Goal: Information Seeking & Learning: Learn about a topic

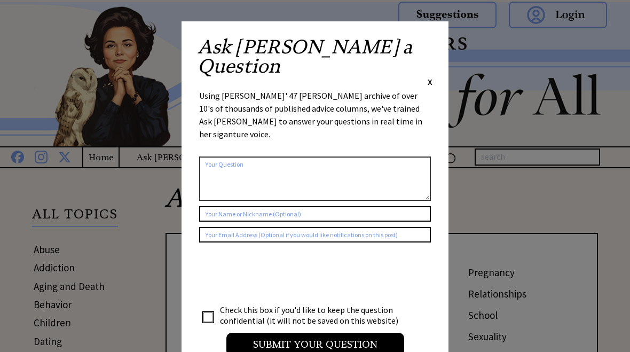
click at [420, 48] on div "Ask Ann a Question X" at bounding box center [315, 62] width 235 height 50
click at [431, 76] on span "X" at bounding box center [430, 81] width 5 height 11
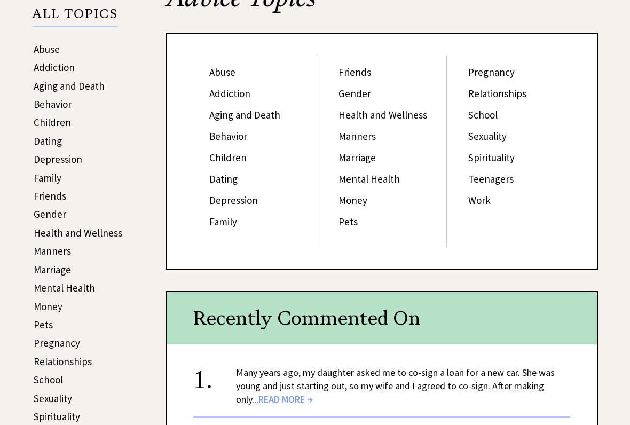
scroll to position [202, 0]
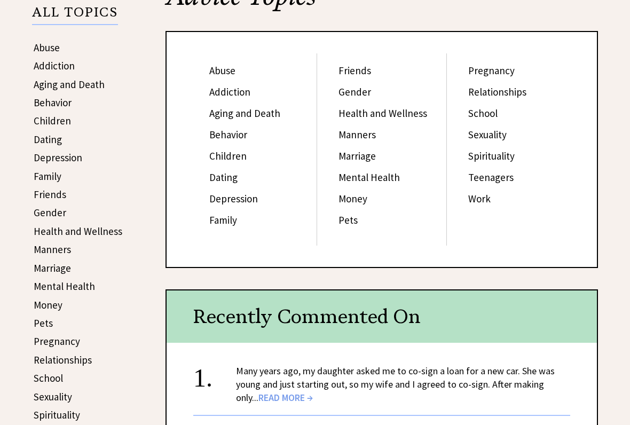
click at [361, 160] on link "Marriage" at bounding box center [357, 156] width 37 height 13
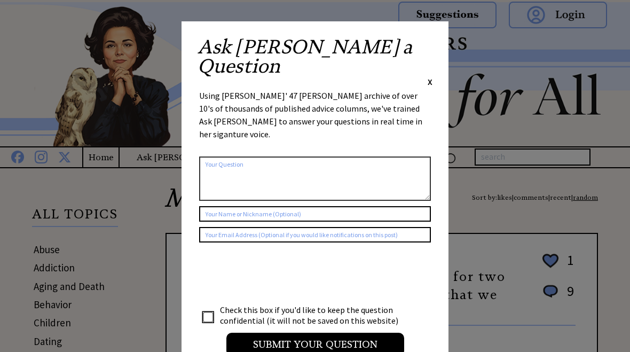
click at [428, 76] on div "X" at bounding box center [430, 82] width 5 height 12
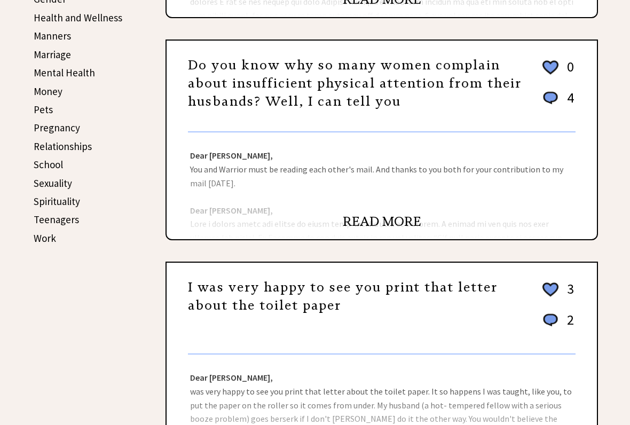
scroll to position [419, 0]
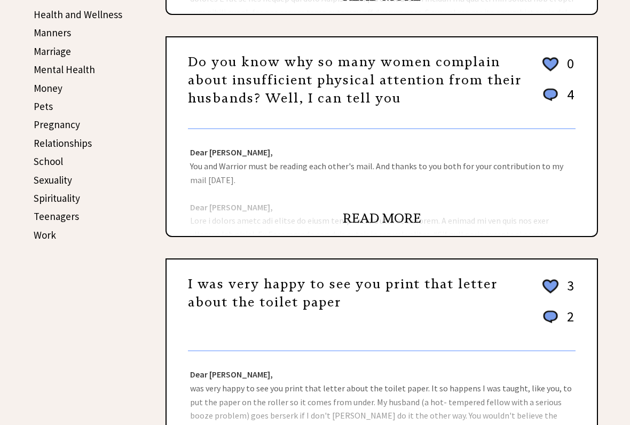
click at [377, 227] on link "READ MORE" at bounding box center [382, 218] width 79 height 16
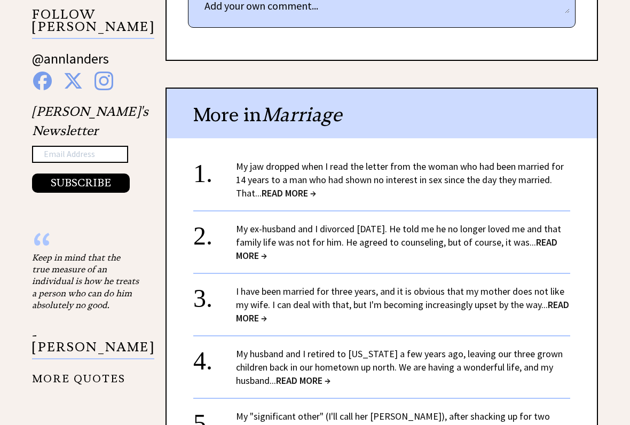
scroll to position [1052, 0]
click at [300, 160] on link "My jaw dropped when I read the letter from the woman who had been married for 1…" at bounding box center [400, 179] width 328 height 39
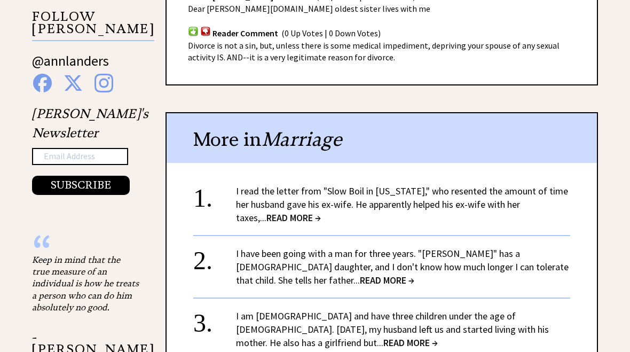
scroll to position [1160, 0]
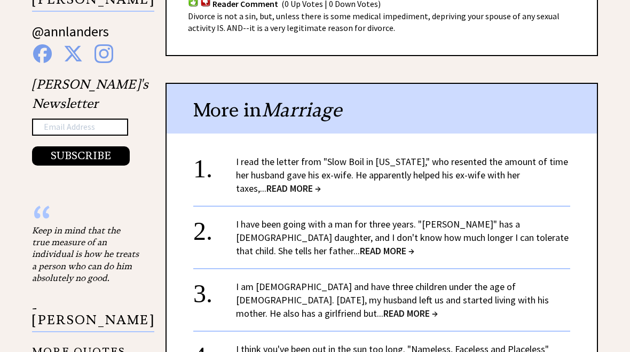
click at [338, 155] on link "I read the letter from "Slow Boil in California," who resented the amount of ti…" at bounding box center [402, 174] width 332 height 39
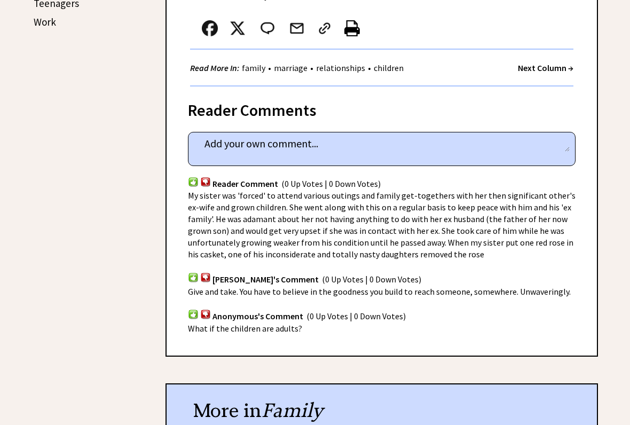
scroll to position [644, 0]
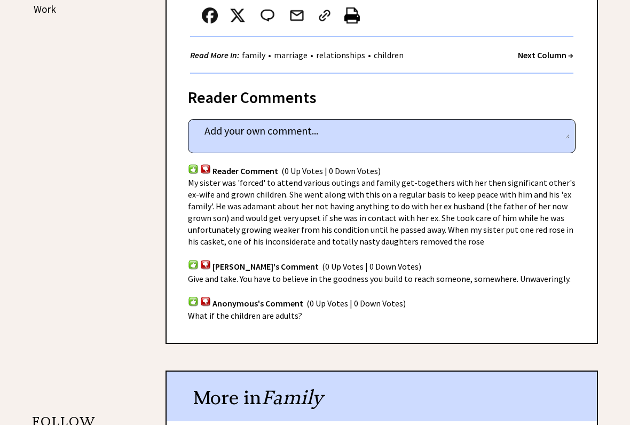
click at [293, 275] on span "Give and take. You have to believe in the goodness you build to reach someone, …" at bounding box center [379, 279] width 383 height 11
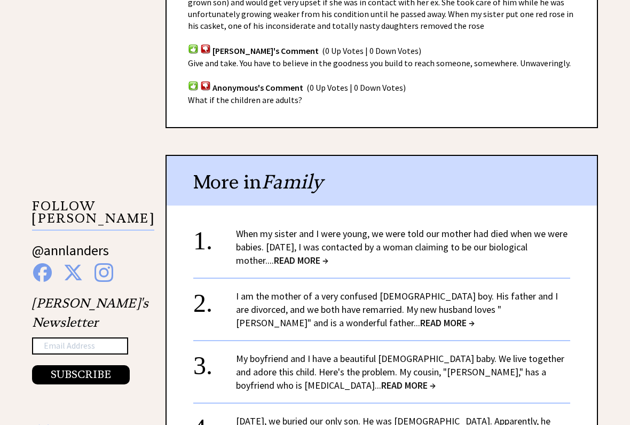
scroll to position [861, 0]
click at [307, 254] on span "READ MORE →" at bounding box center [301, 260] width 54 height 12
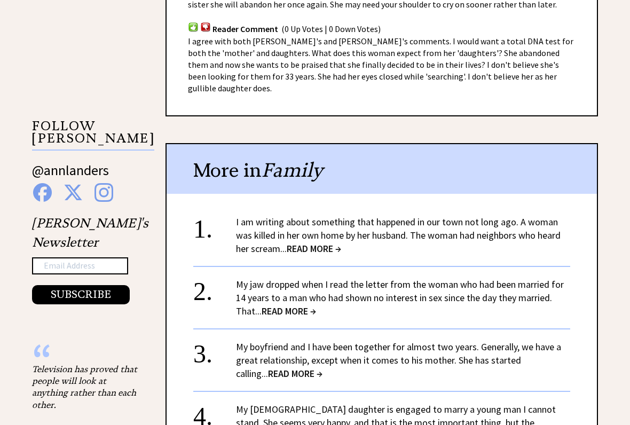
scroll to position [941, 0]
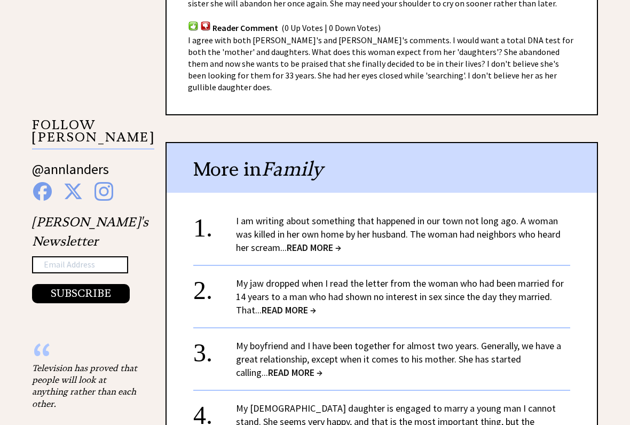
click at [315, 242] on span "READ MORE →" at bounding box center [314, 248] width 54 height 12
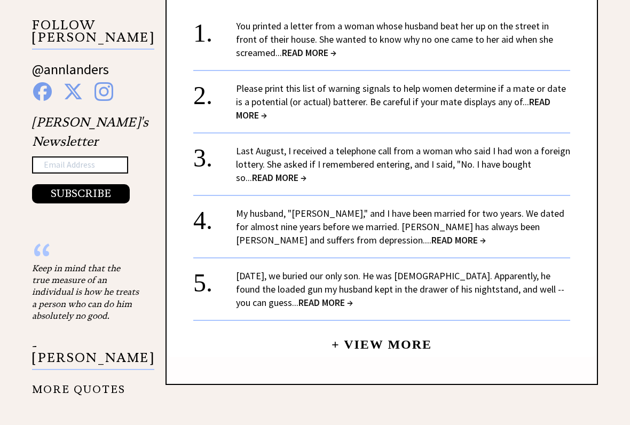
scroll to position [1042, 0]
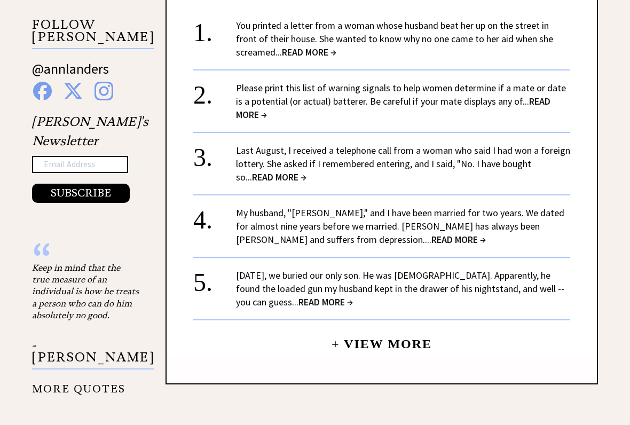
click at [301, 270] on link "Yesterday, we buried our only son. He was 9 years old. Apparently, he found the…" at bounding box center [400, 289] width 329 height 39
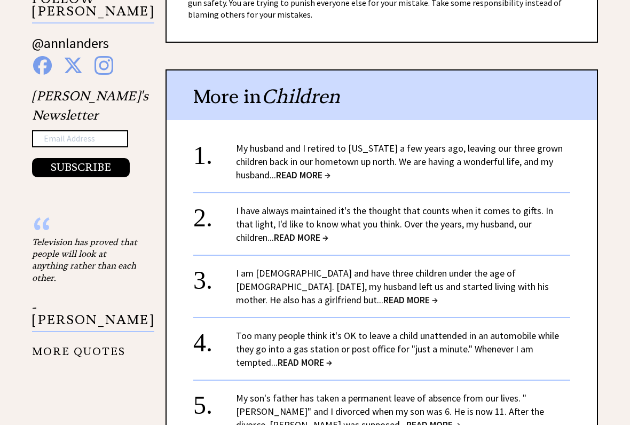
scroll to position [1068, 0]
click at [326, 142] on link "My husband and I retired to [US_STATE] a few years ago, leaving our three grown…" at bounding box center [399, 161] width 327 height 39
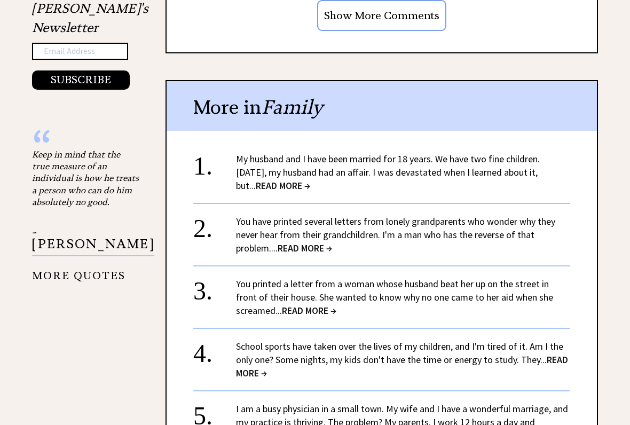
scroll to position [1156, 0]
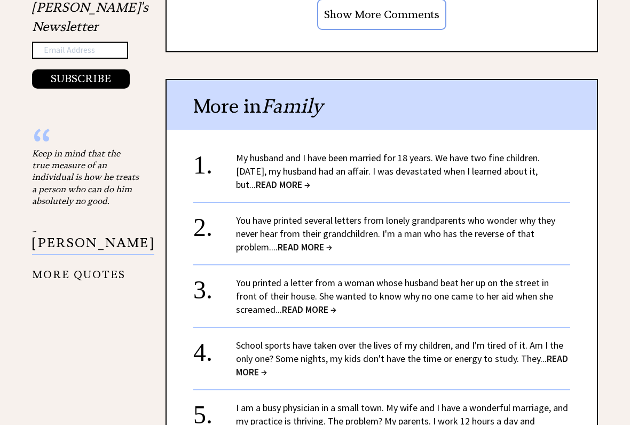
click at [275, 179] on span "READ MORE →" at bounding box center [283, 185] width 54 height 12
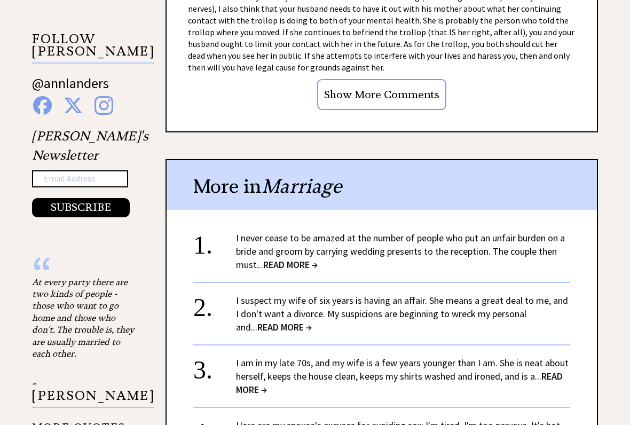
scroll to position [1057, 0]
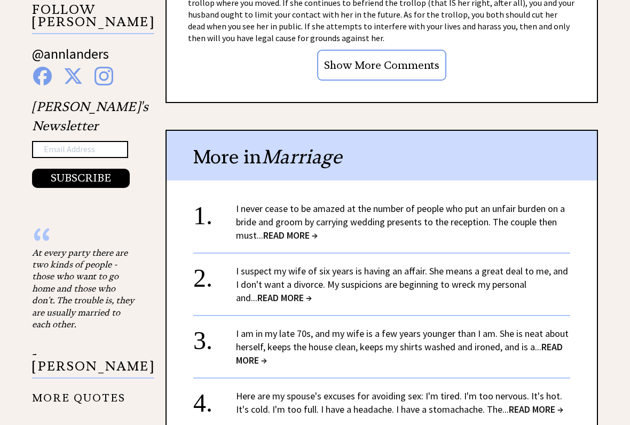
click at [282, 293] on span "READ MORE →" at bounding box center [285, 298] width 54 height 12
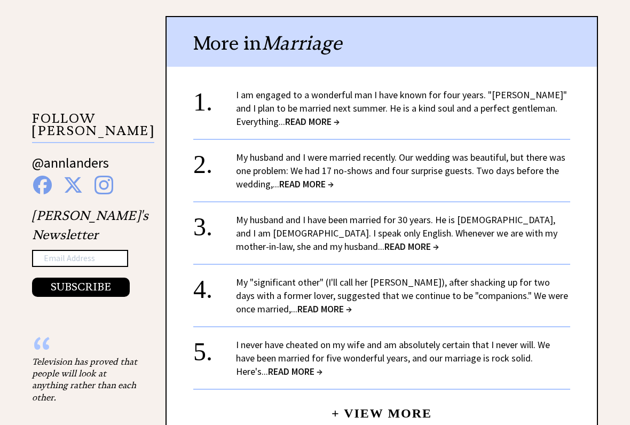
scroll to position [948, 0]
click at [292, 115] on span "READ MORE →" at bounding box center [312, 121] width 54 height 12
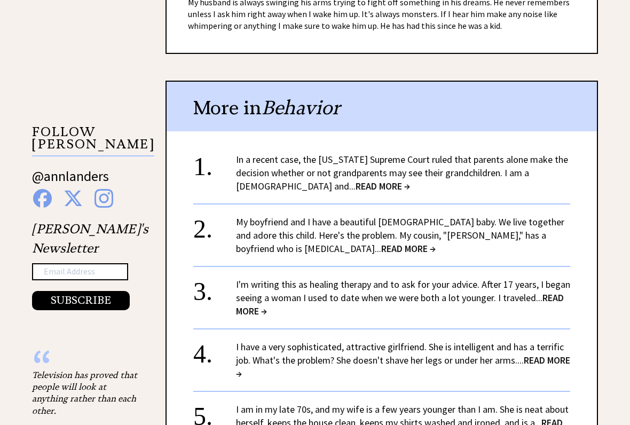
scroll to position [938, 0]
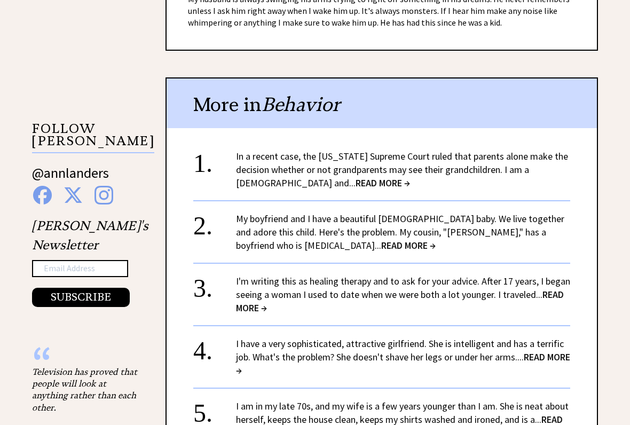
click at [356, 177] on span "READ MORE →" at bounding box center [383, 183] width 54 height 12
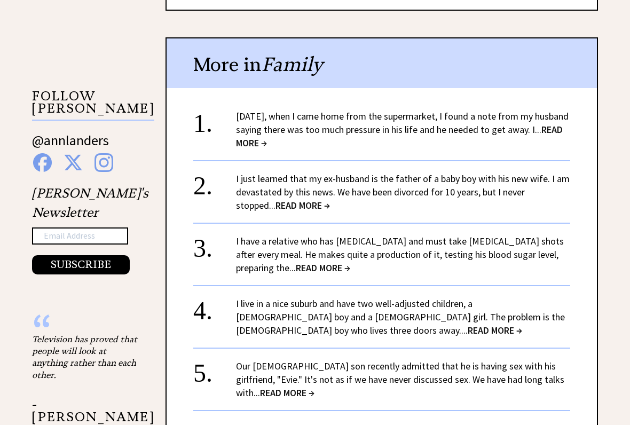
scroll to position [971, 0]
click at [276, 123] on span "READ MORE →" at bounding box center [399, 136] width 327 height 26
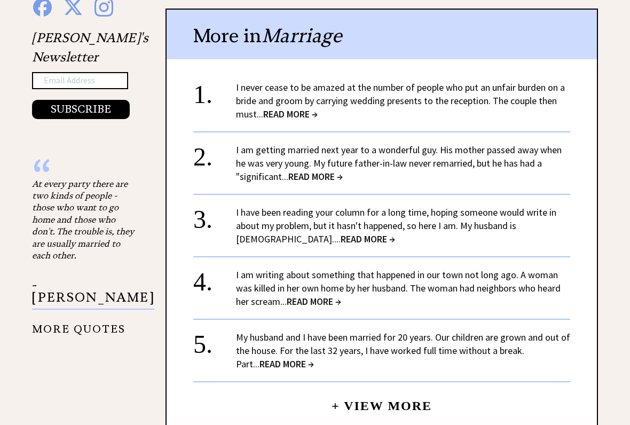
scroll to position [1127, 0]
click at [315, 170] on span "READ MORE →" at bounding box center [315, 176] width 54 height 12
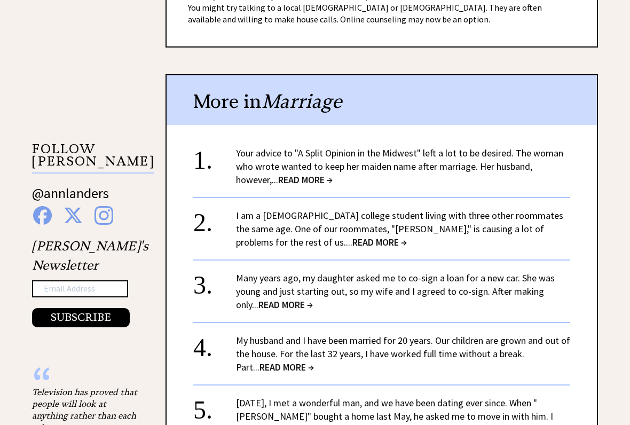
scroll to position [918, 0]
click at [353, 237] on span "READ MORE →" at bounding box center [380, 242] width 54 height 12
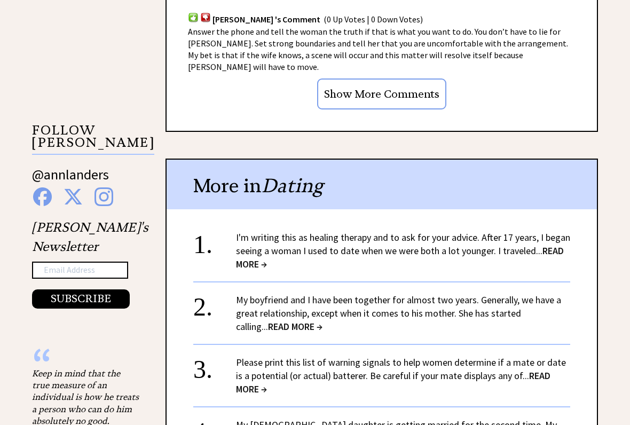
scroll to position [937, 0]
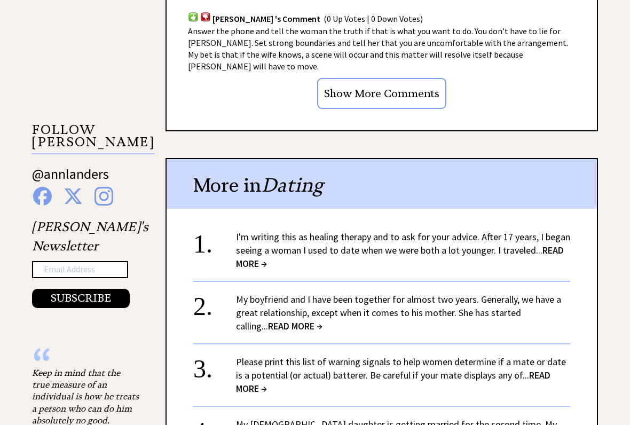
click at [473, 231] on link "I'm writing this as healing therapy and to ask for your advice. After 17 years,…" at bounding box center [403, 250] width 334 height 39
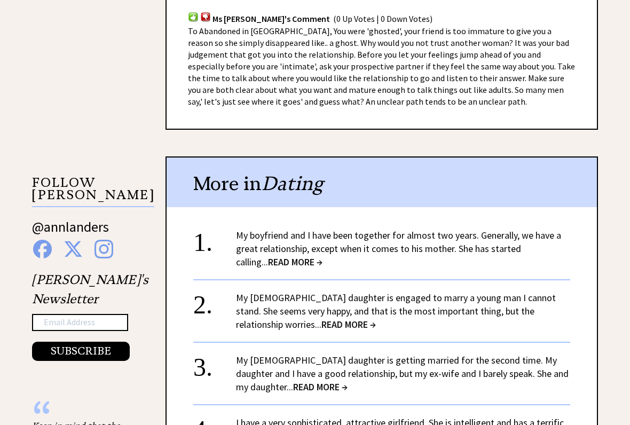
scroll to position [790, 0]
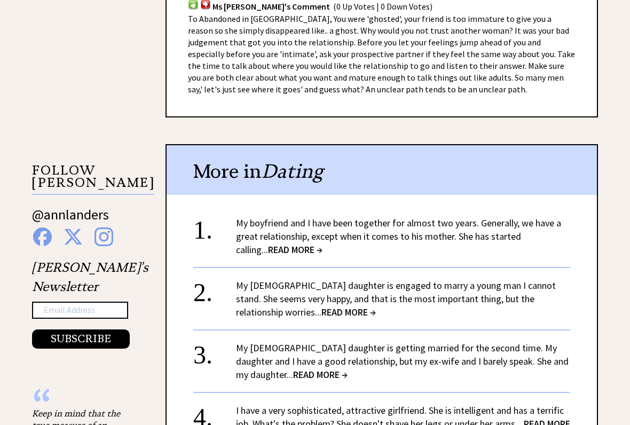
click at [464, 227] on link "My boyfriend and I have been together for almost two years. Generally, we have …" at bounding box center [398, 236] width 325 height 39
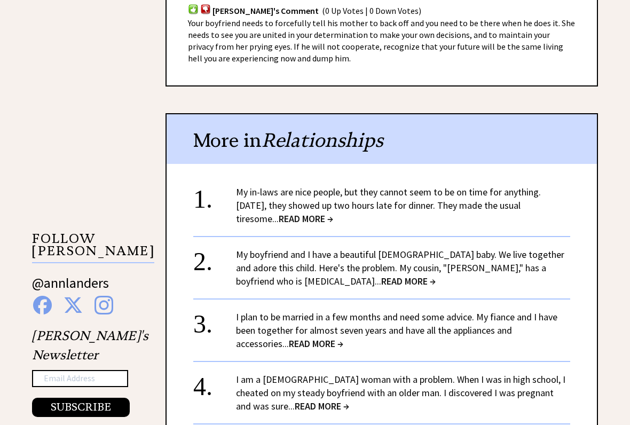
scroll to position [908, 0]
click at [303, 214] on span "READ MORE →" at bounding box center [306, 219] width 54 height 12
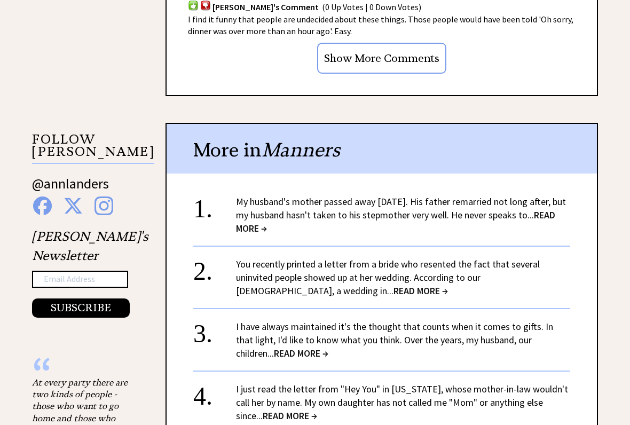
scroll to position [932, 0]
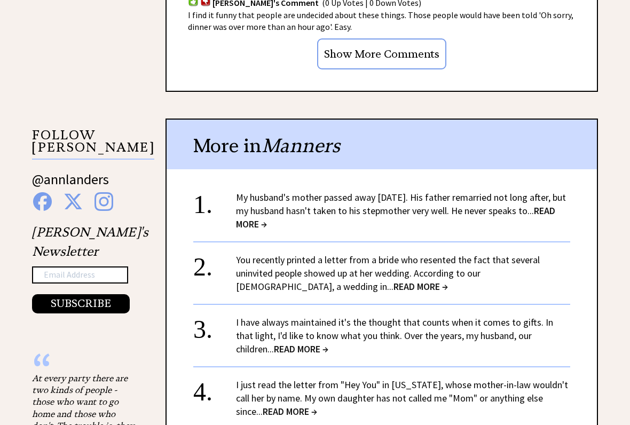
click at [293, 193] on link "My husband's mother passed away four years ago. His father remarried not long a…" at bounding box center [401, 210] width 330 height 39
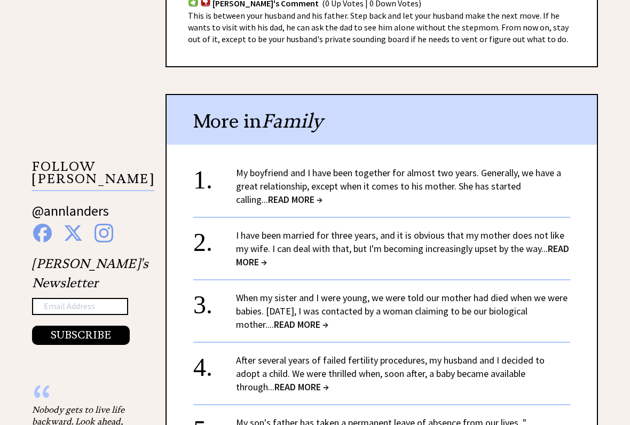
scroll to position [901, 0]
click at [302, 236] on link "I have been married for three years, and it is obvious that my mother does not …" at bounding box center [402, 248] width 333 height 39
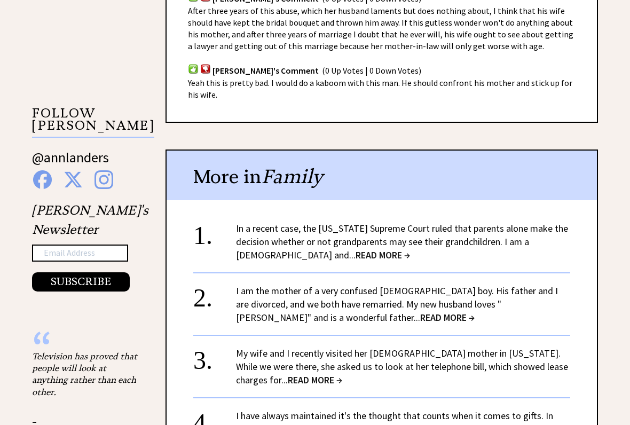
scroll to position [961, 0]
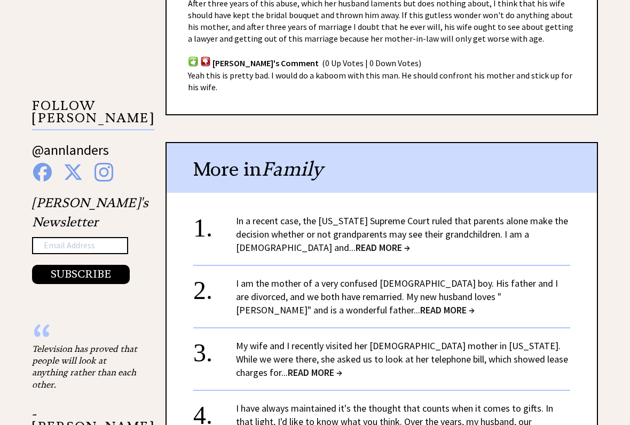
click at [293, 279] on link "I am the mother of a very confused 5-year-old boy. His father and I are divorce…" at bounding box center [397, 297] width 322 height 39
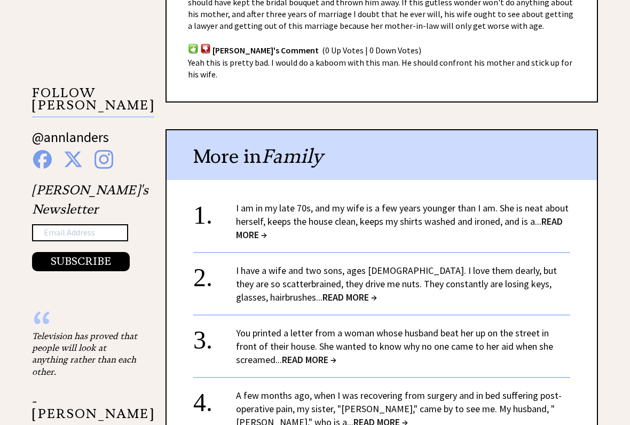
scroll to position [974, 0]
click at [307, 202] on link "I am in my late 70s, and my wife is a few years younger than I am. She is neat …" at bounding box center [402, 221] width 333 height 39
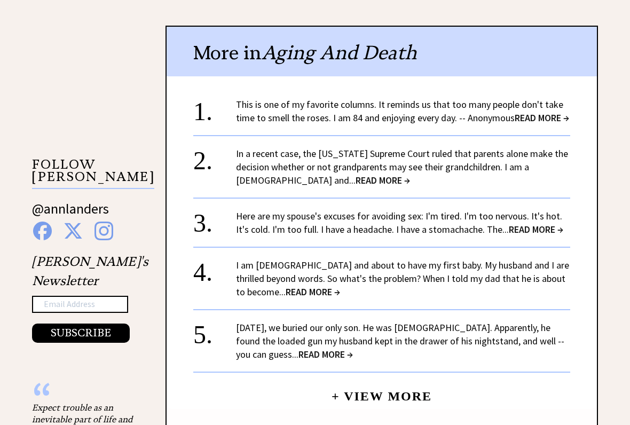
scroll to position [902, 0]
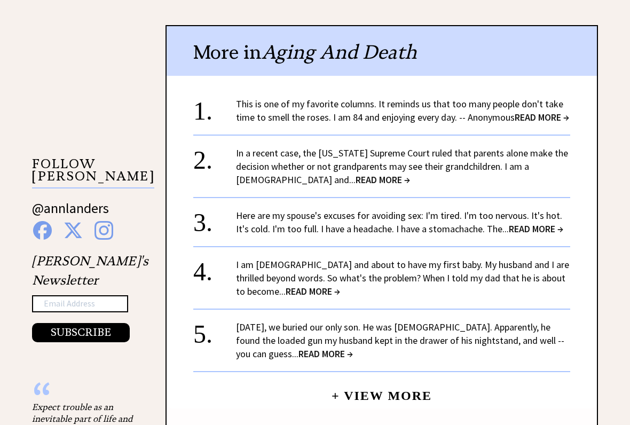
click at [251, 227] on link "Here are my spouse's excuses for avoiding sex: I'm tired. I'm too nervous. It's…" at bounding box center [399, 223] width 327 height 26
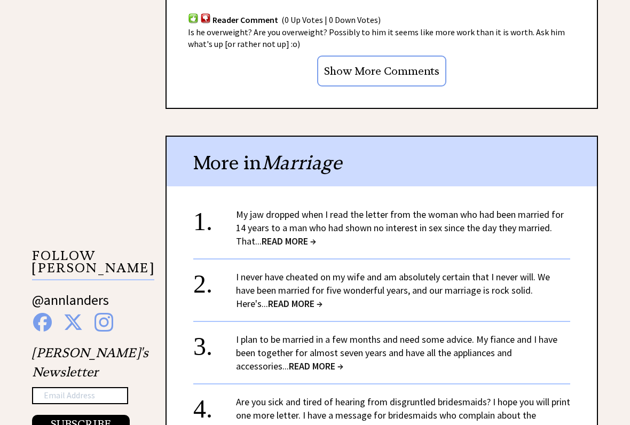
scroll to position [891, 0]
click at [263, 274] on link "I never have cheated on my wife and am absolutely certain that I never will. We…" at bounding box center [393, 290] width 314 height 39
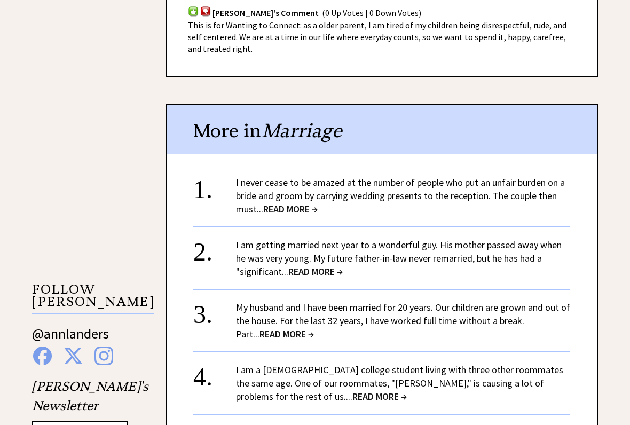
scroll to position [858, 0]
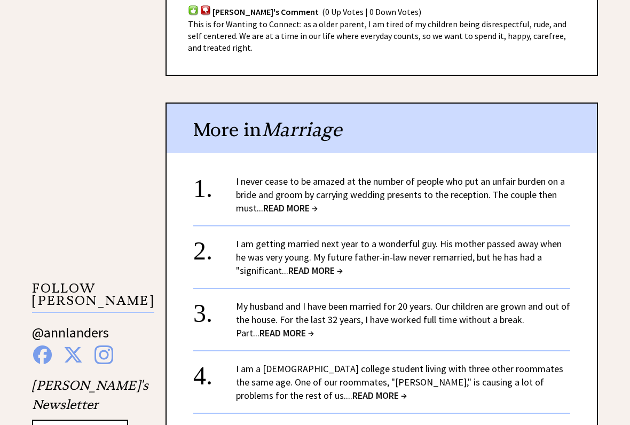
click at [269, 313] on link "My husband and I have been married for 20 years. Our children are grown and out…" at bounding box center [403, 320] width 334 height 39
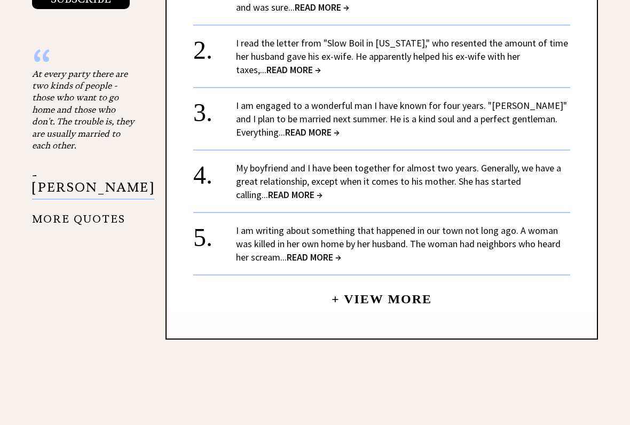
scroll to position [1241, 0]
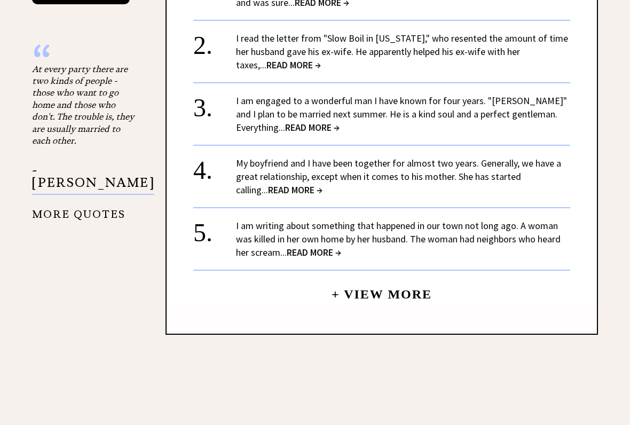
click at [344, 284] on link "+ View More" at bounding box center [382, 289] width 100 height 23
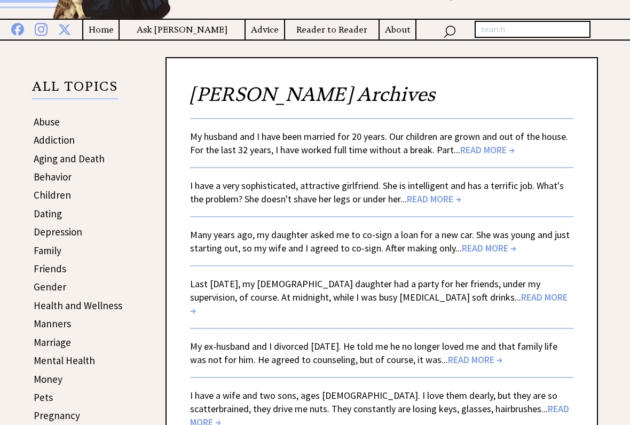
scroll to position [130, 0]
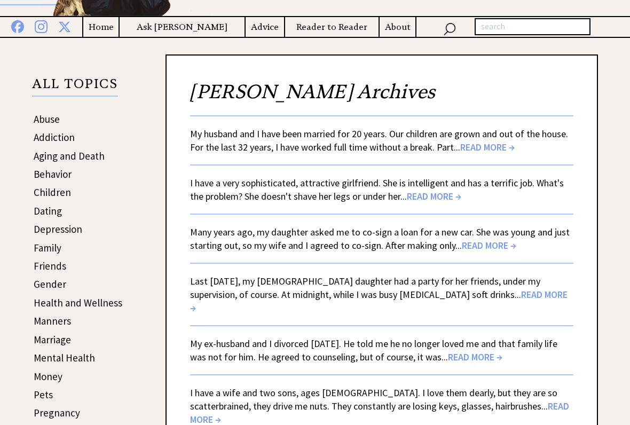
click at [419, 197] on span "READ MORE →" at bounding box center [434, 196] width 54 height 12
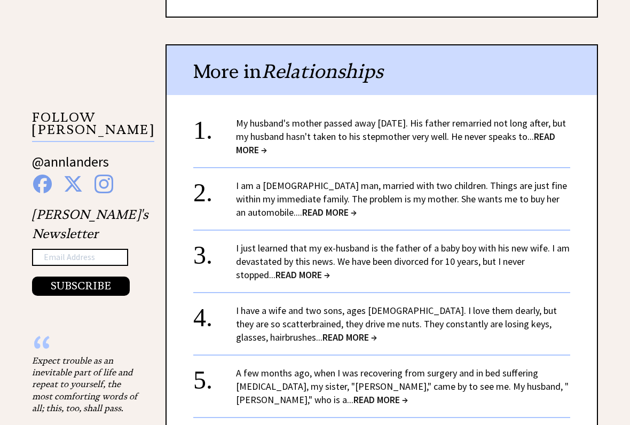
scroll to position [1044, 0]
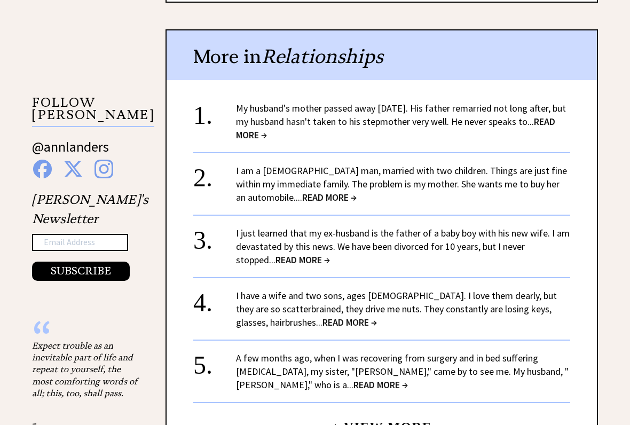
click at [276, 254] on span "READ MORE →" at bounding box center [303, 260] width 54 height 12
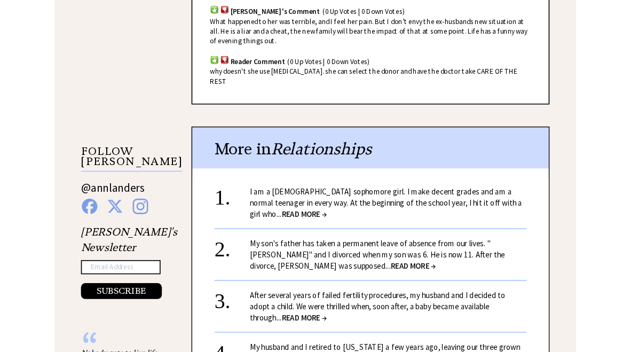
scroll to position [914, 0]
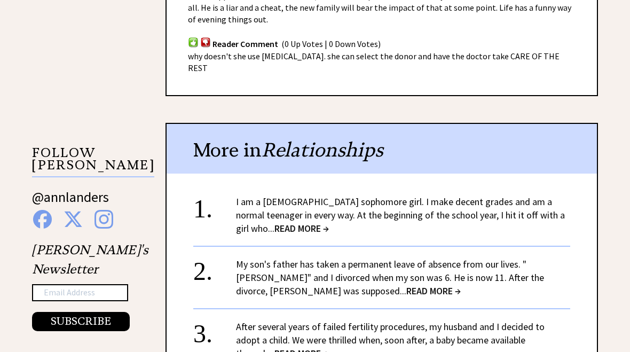
click at [364, 196] on link "I am a [DEMOGRAPHIC_DATA] sophomore girl. I make decent grades and am a normal …" at bounding box center [400, 215] width 329 height 39
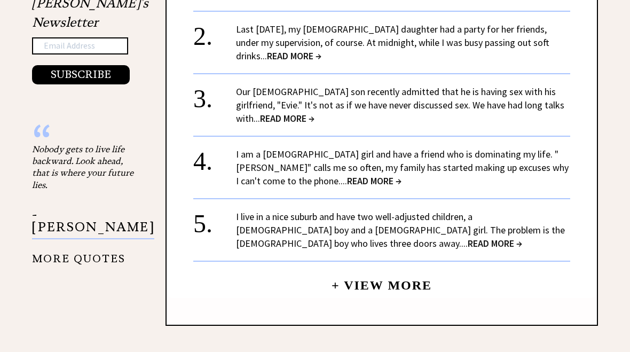
scroll to position [1160, 0]
click at [385, 271] on link "+ View More" at bounding box center [382, 281] width 100 height 23
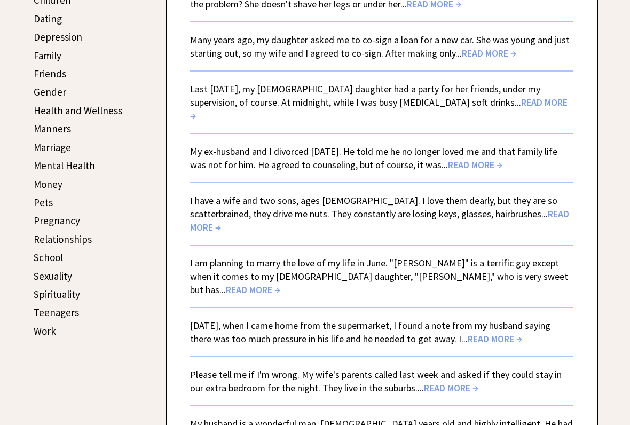
scroll to position [324, 0]
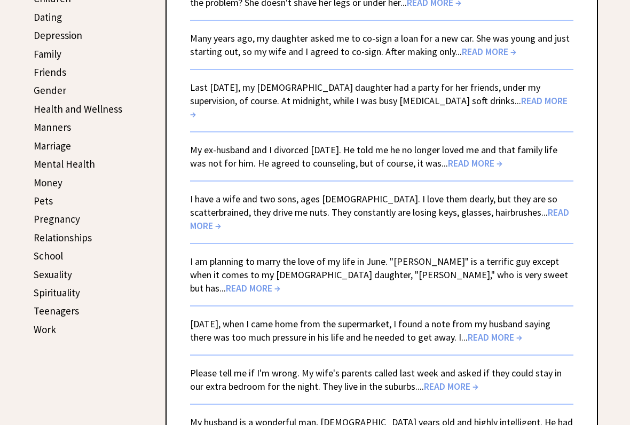
click at [280, 282] on span "READ MORE →" at bounding box center [253, 288] width 54 height 12
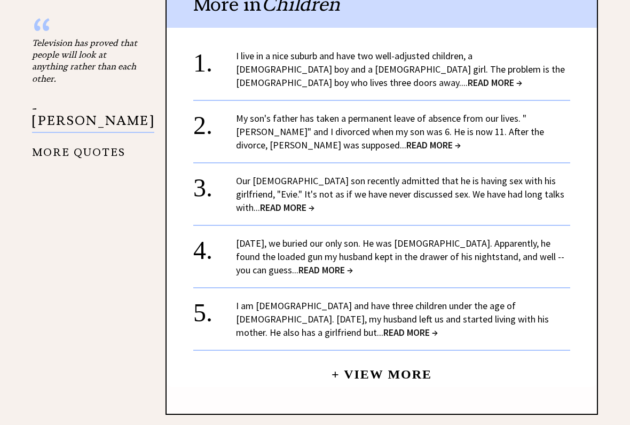
scroll to position [1267, 0]
click at [266, 300] on link "I am [DEMOGRAPHIC_DATA] and have three children under the age of [DEMOGRAPHIC_D…" at bounding box center [392, 319] width 313 height 39
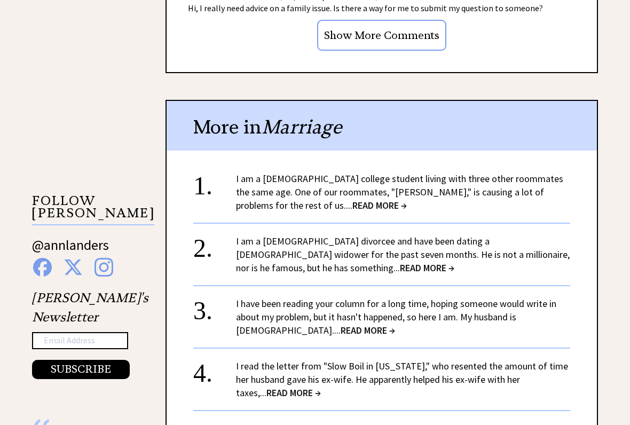
scroll to position [867, 0]
click at [400, 261] on span "READ MORE →" at bounding box center [427, 267] width 54 height 12
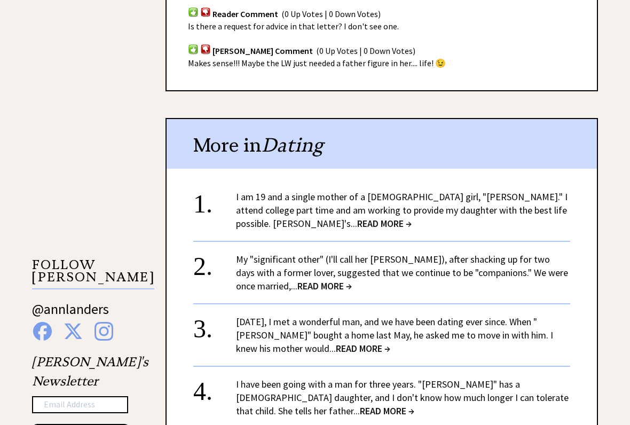
scroll to position [889, 0]
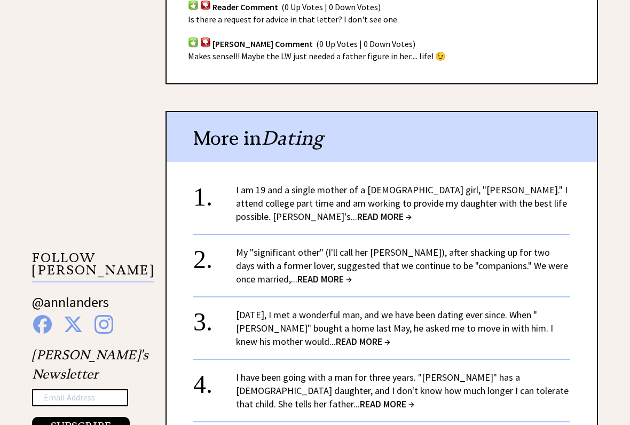
click at [283, 309] on link "[DATE], I met a wonderful man, and we have been dating ever since. When "[PERSO…" at bounding box center [394, 328] width 317 height 39
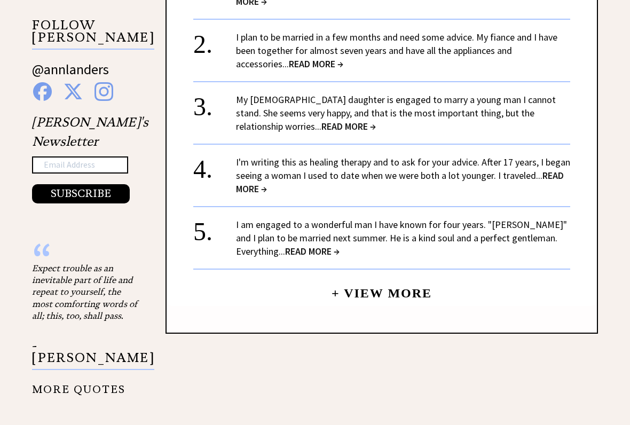
scroll to position [1042, 0]
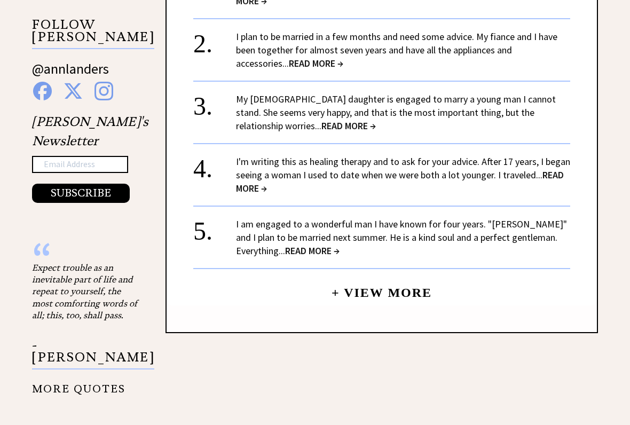
click at [369, 277] on link "+ View More" at bounding box center [382, 288] width 100 height 23
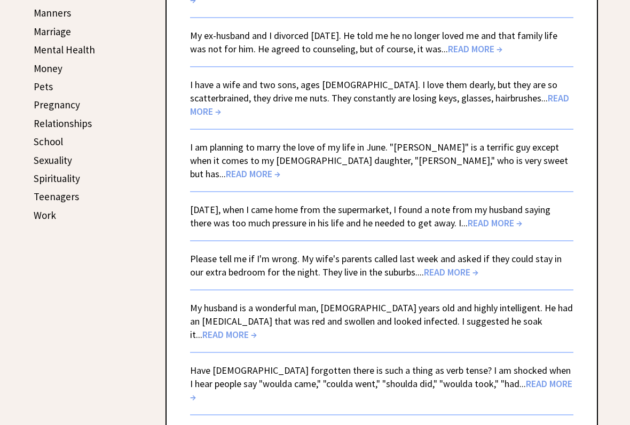
scroll to position [439, 0]
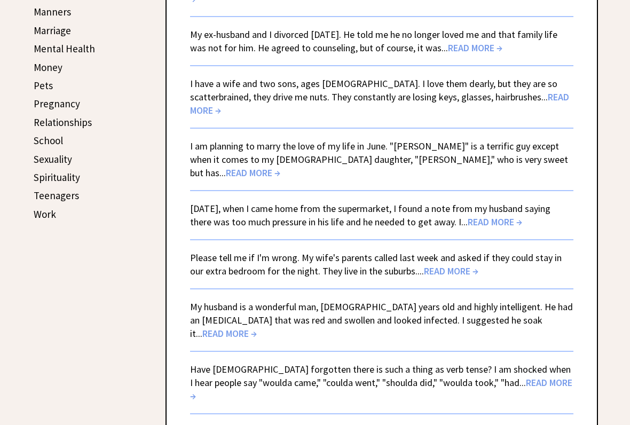
click at [424, 266] on span "READ MORE →" at bounding box center [451, 272] width 54 height 12
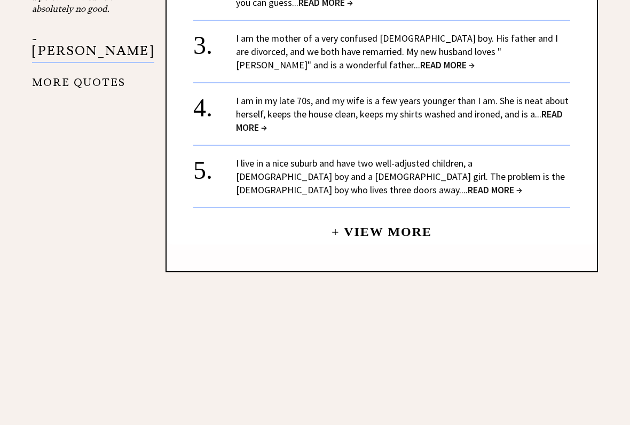
scroll to position [1367, 0]
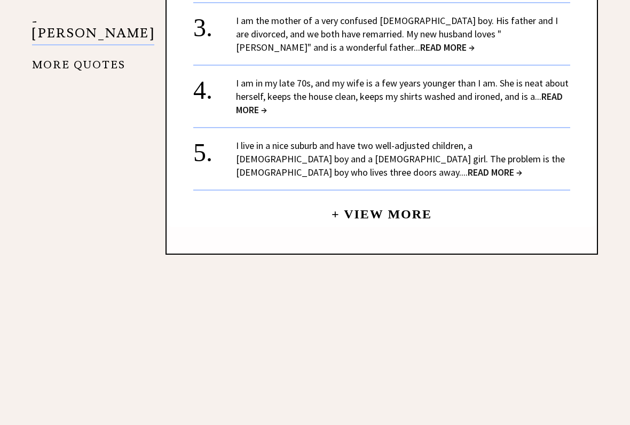
click at [364, 198] on link "+ View More" at bounding box center [382, 209] width 100 height 23
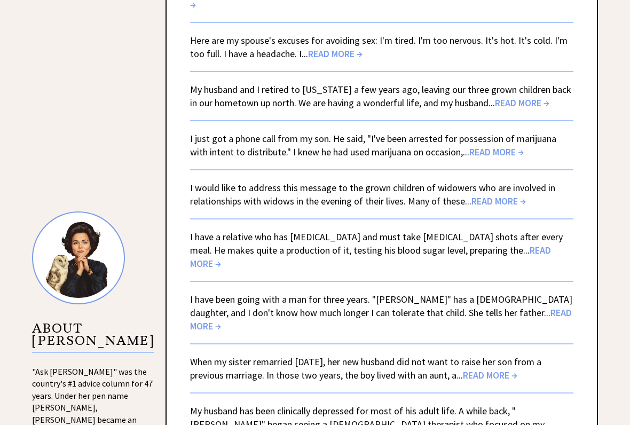
scroll to position [839, 0]
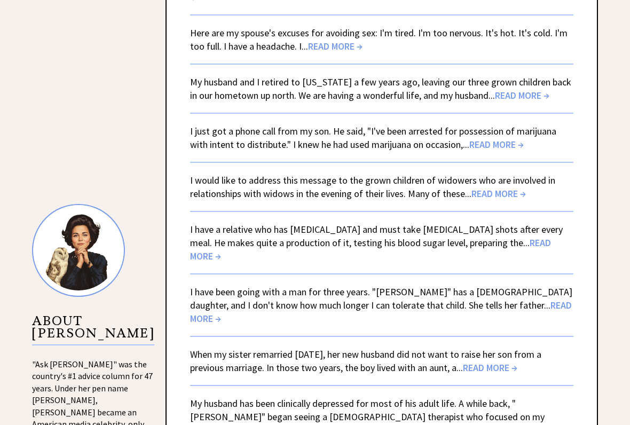
click at [481, 299] on span "READ MORE →" at bounding box center [381, 312] width 382 height 26
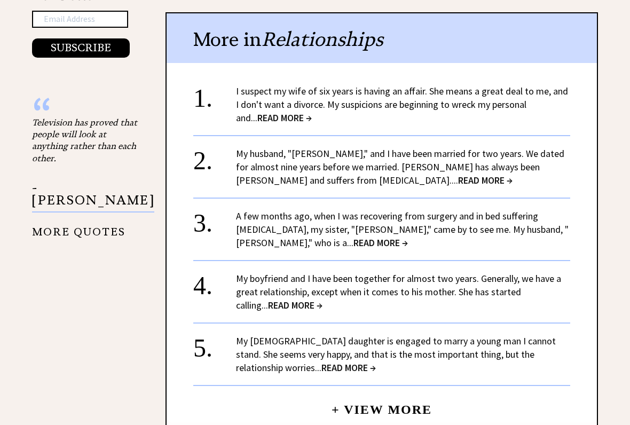
scroll to position [1082, 0]
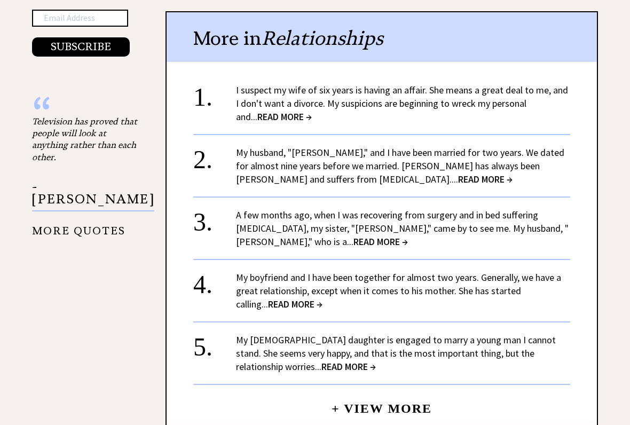
click at [413, 209] on link "A few months ago, when I was recovering from surgery and in bed suffering [MEDI…" at bounding box center [402, 228] width 333 height 39
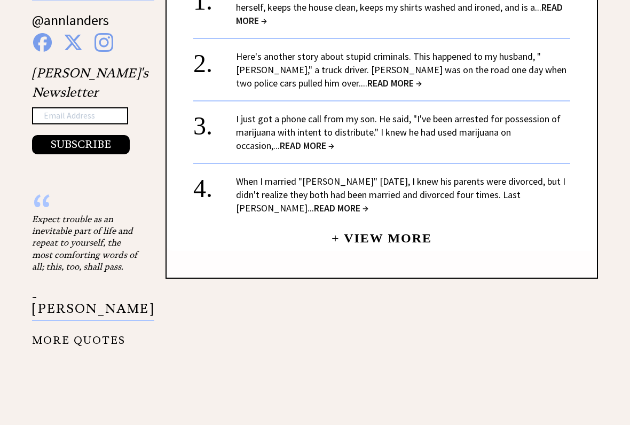
scroll to position [1091, 0]
click at [314, 202] on span "READ MORE →" at bounding box center [341, 207] width 54 height 12
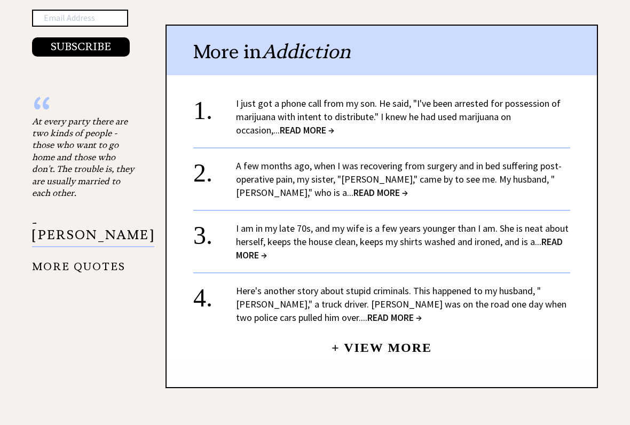
scroll to position [1189, 0]
click at [379, 332] on link "+ View More" at bounding box center [382, 343] width 100 height 23
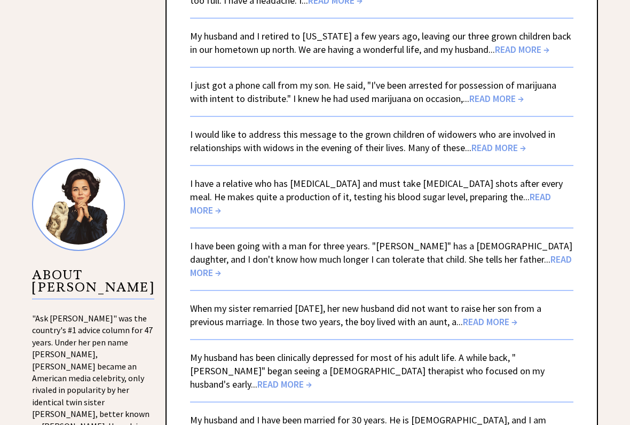
scroll to position [887, 0]
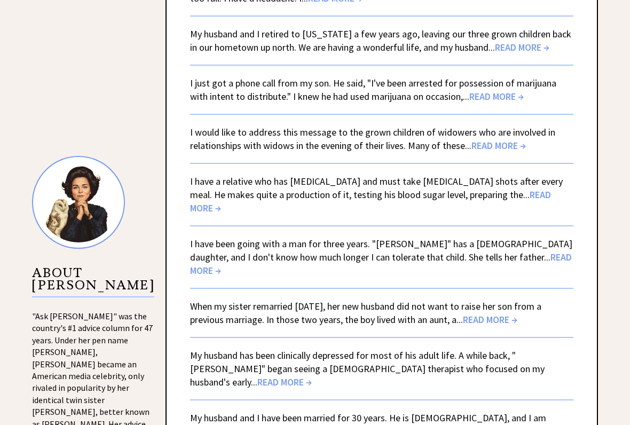
click at [497, 314] on span "READ MORE →" at bounding box center [490, 320] width 54 height 12
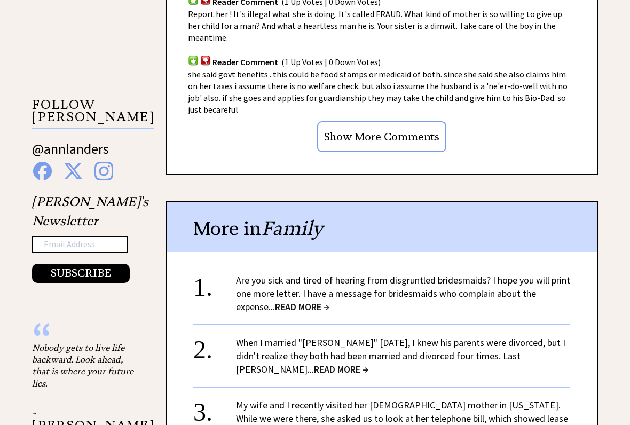
scroll to position [972, 0]
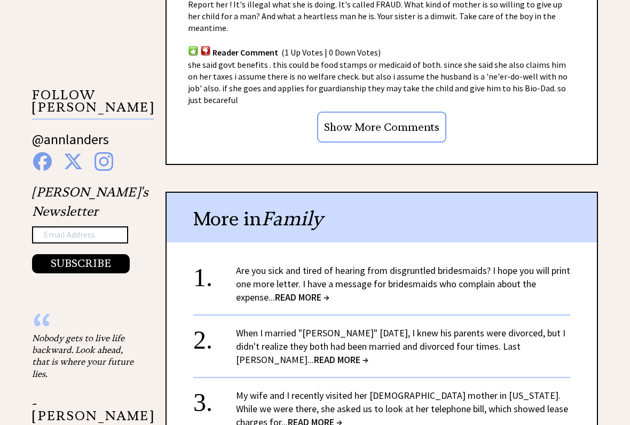
click at [290, 264] on link "Are you sick and tired of hearing from disgruntled bridesmaids? I hope you will…" at bounding box center [403, 283] width 334 height 39
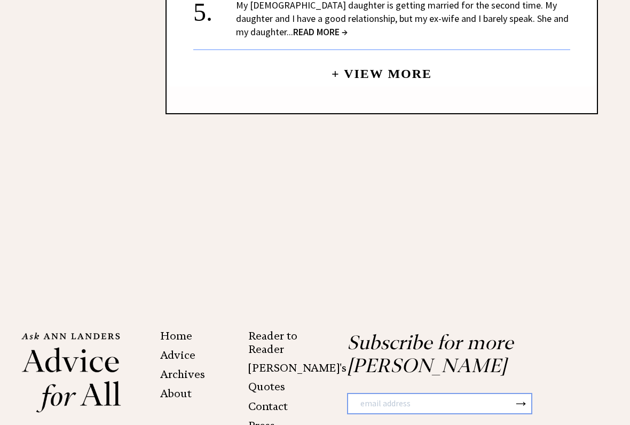
scroll to position [1496, 0]
